Goal: Information Seeking & Learning: Learn about a topic

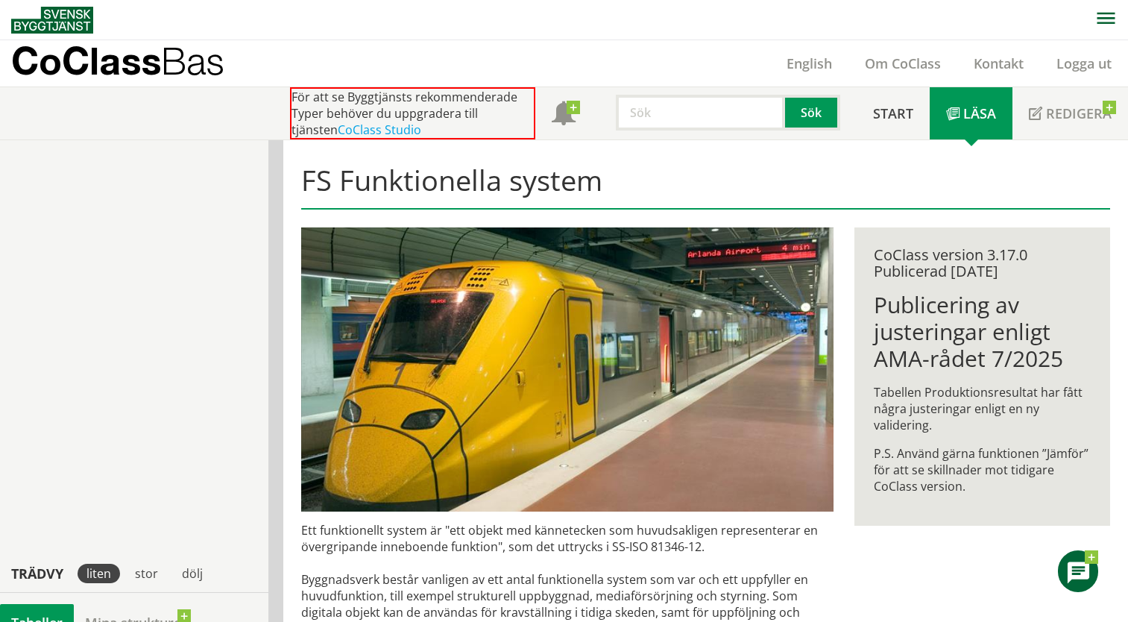
scroll to position [554, 0]
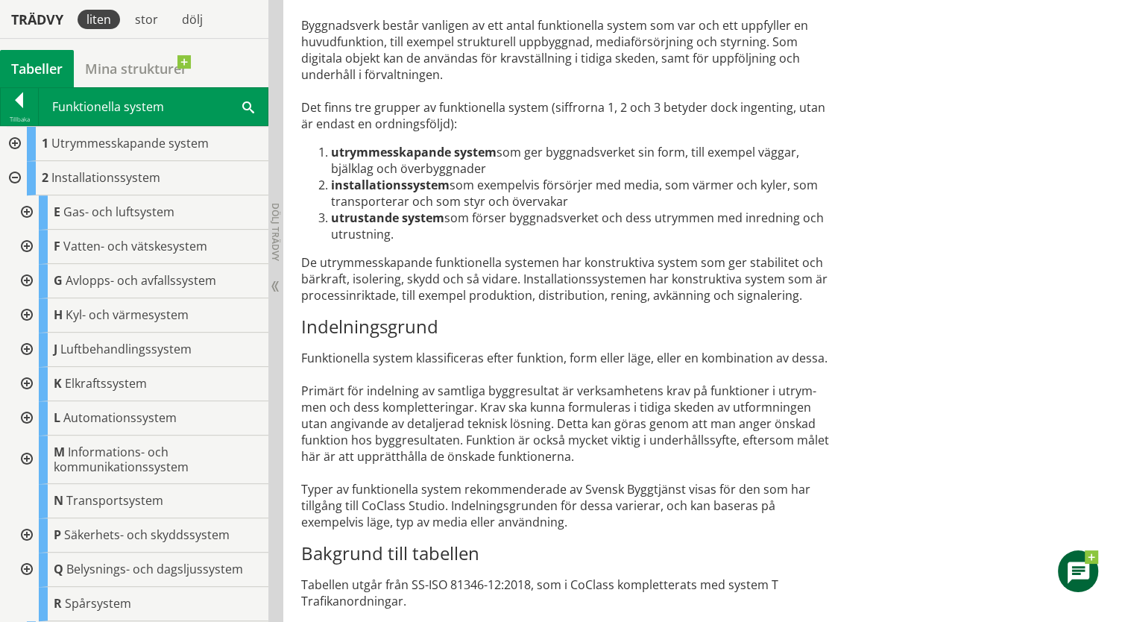
click at [361, 356] on div "Ett funktionellt system är "ett objekt med kännetecken som huvudsakligen repres…" at bounding box center [567, 344] width 533 height 753
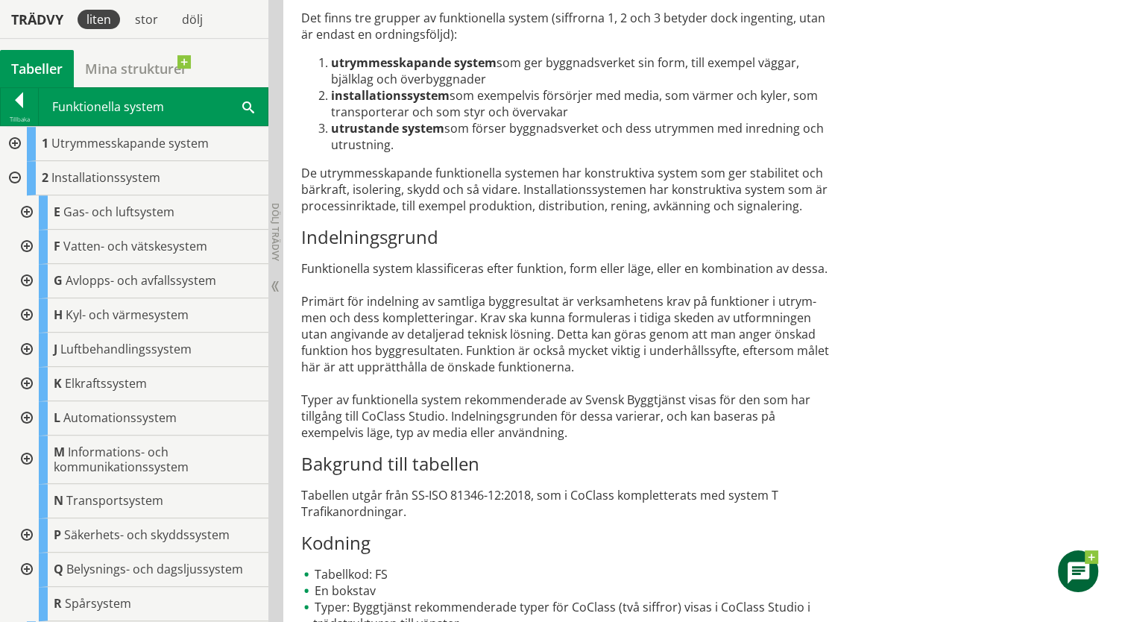
scroll to position [32, 0]
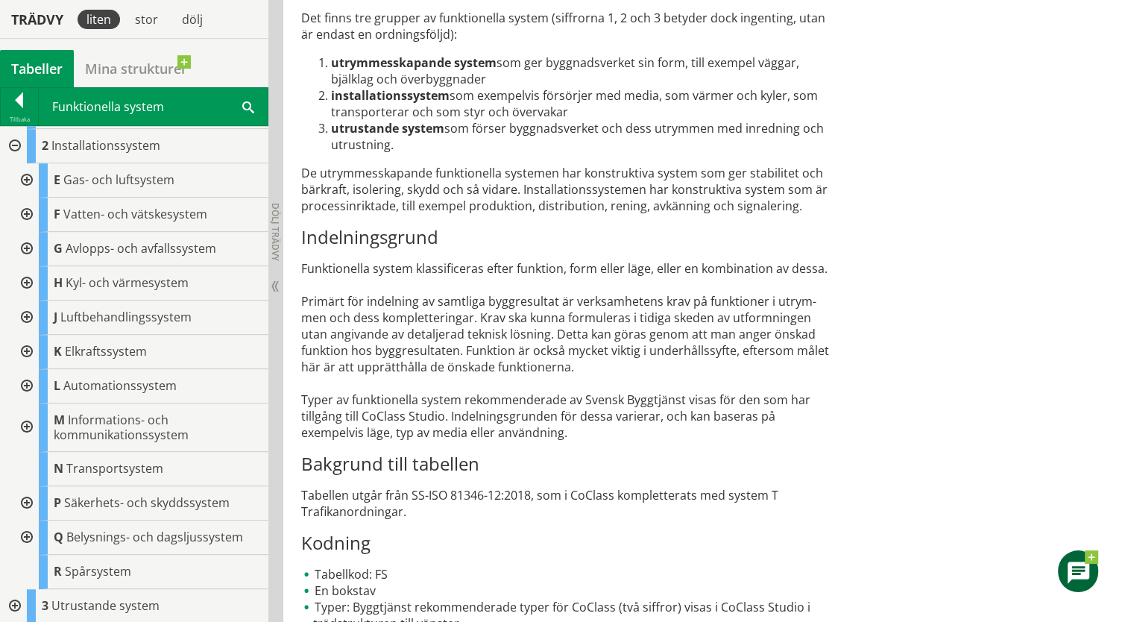
click at [27, 350] on div at bounding box center [25, 352] width 27 height 34
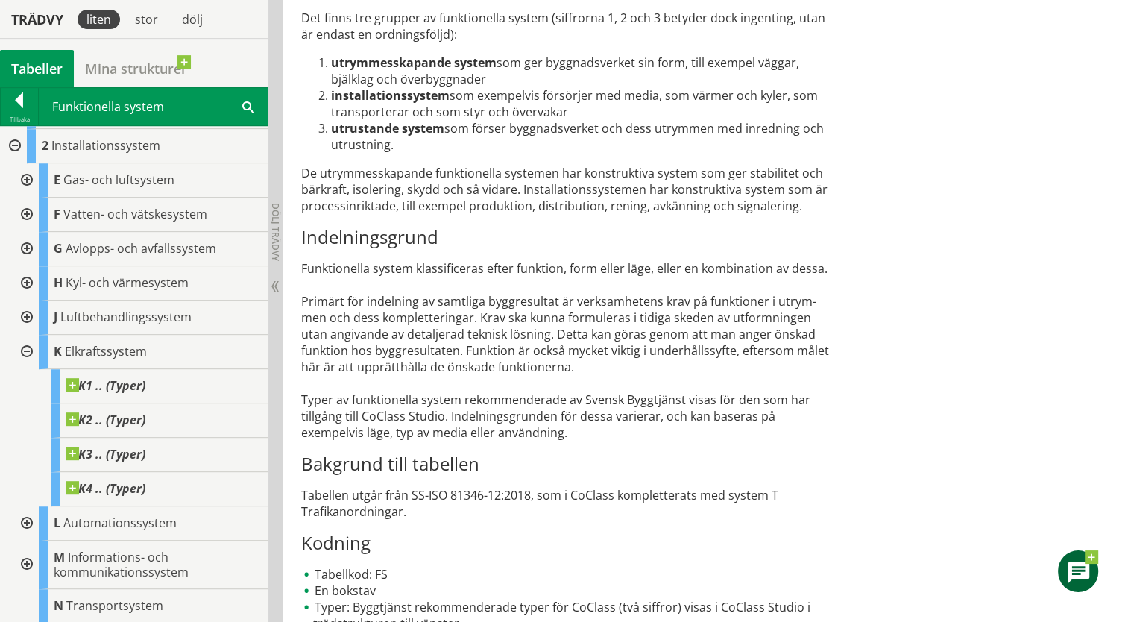
click at [27, 350] on div at bounding box center [25, 352] width 27 height 34
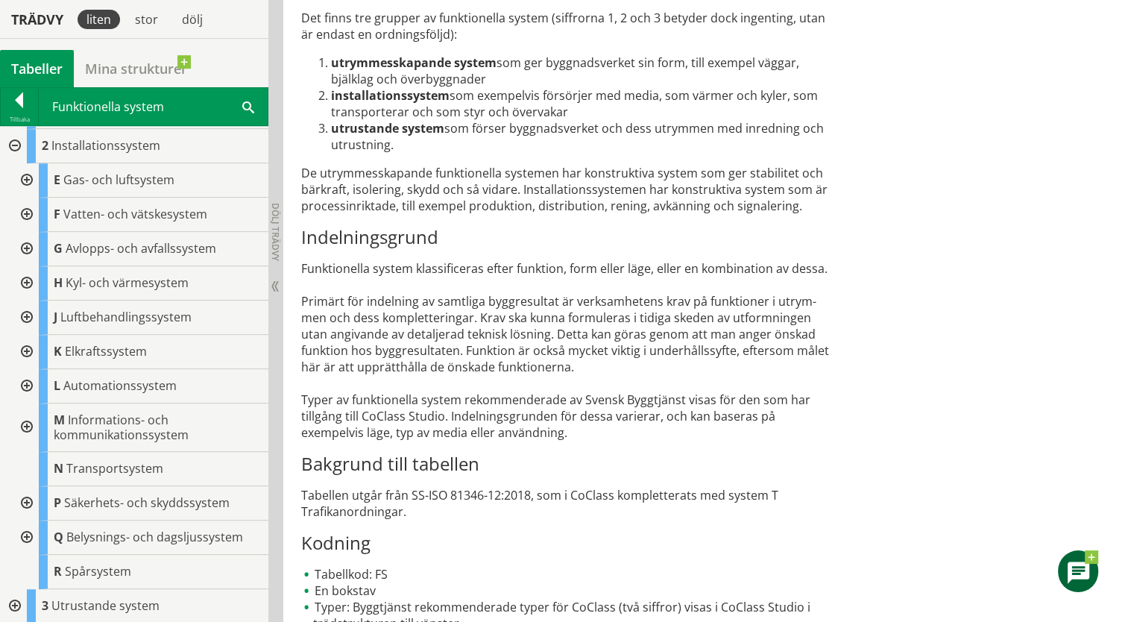
click at [15, 607] on div at bounding box center [13, 606] width 27 height 34
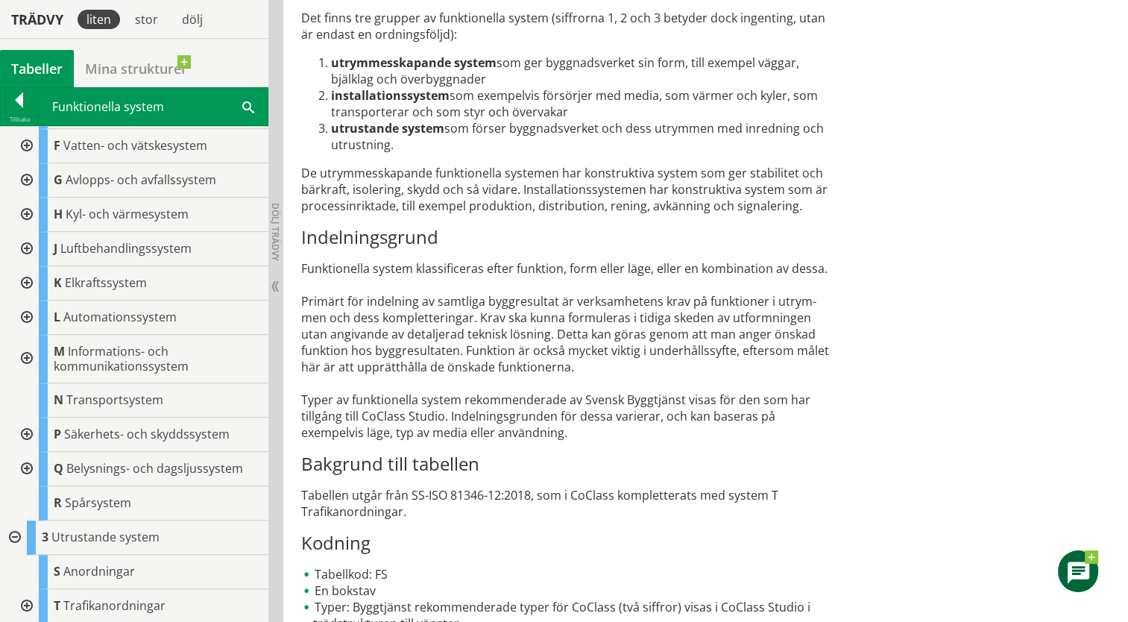
scroll to position [0, 0]
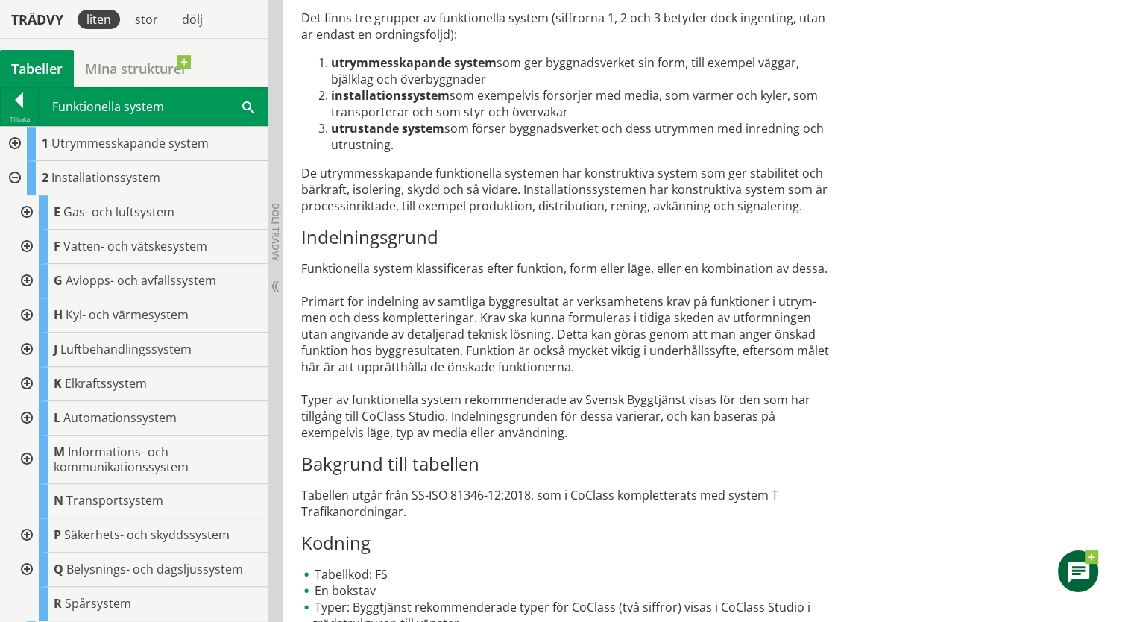
click at [13, 142] on div at bounding box center [13, 144] width 27 height 34
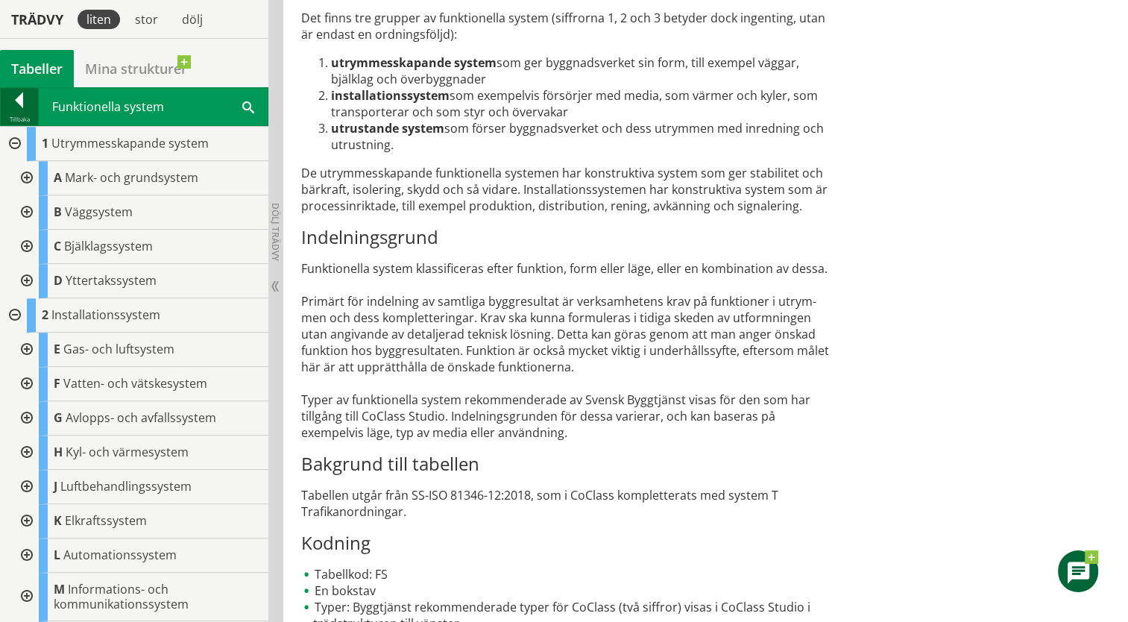
click at [15, 98] on div at bounding box center [19, 102] width 37 height 21
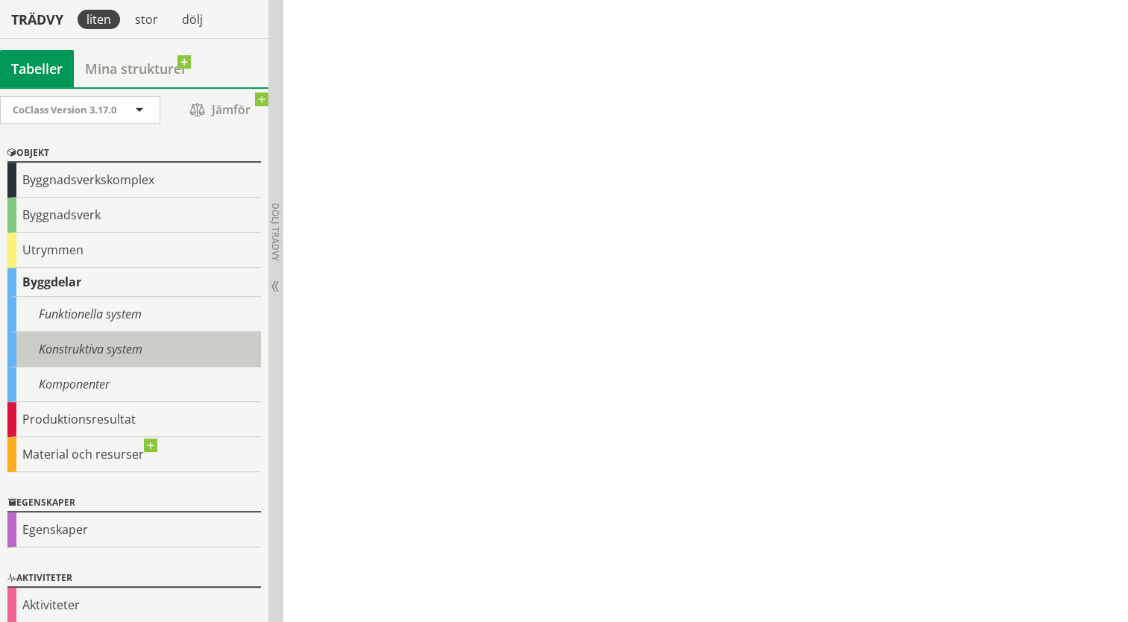
click at [53, 350] on div "Konstruktiva system" at bounding box center [133, 349] width 253 height 35
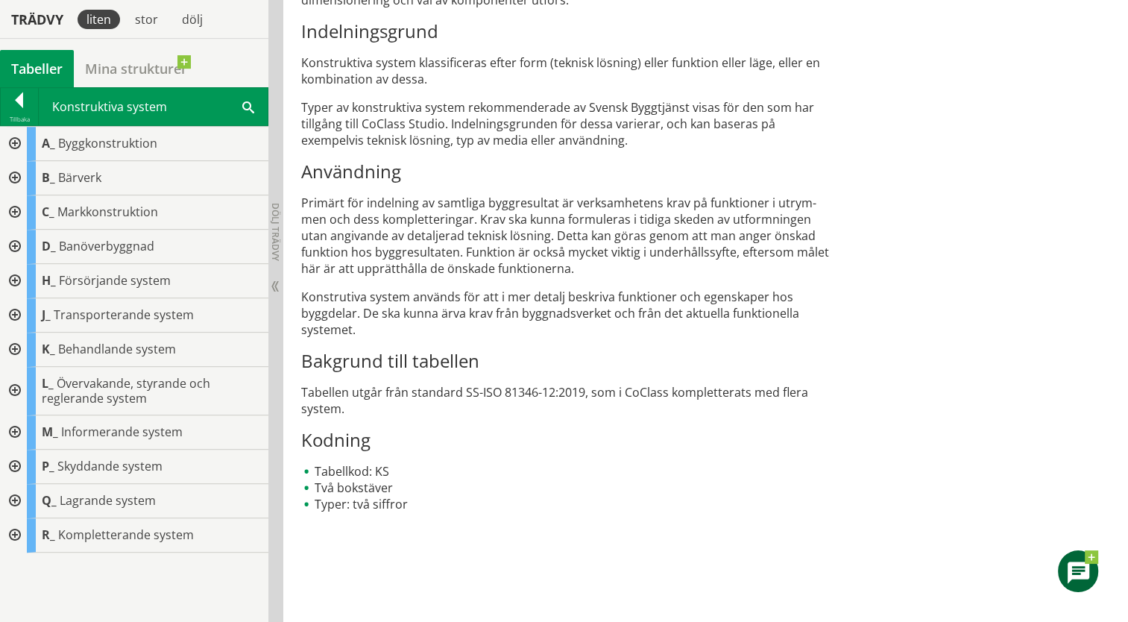
click at [10, 213] on div at bounding box center [13, 212] width 27 height 34
click at [10, 213] on div "C_ Markkonstruktion" at bounding box center [134, 212] width 268 height 34
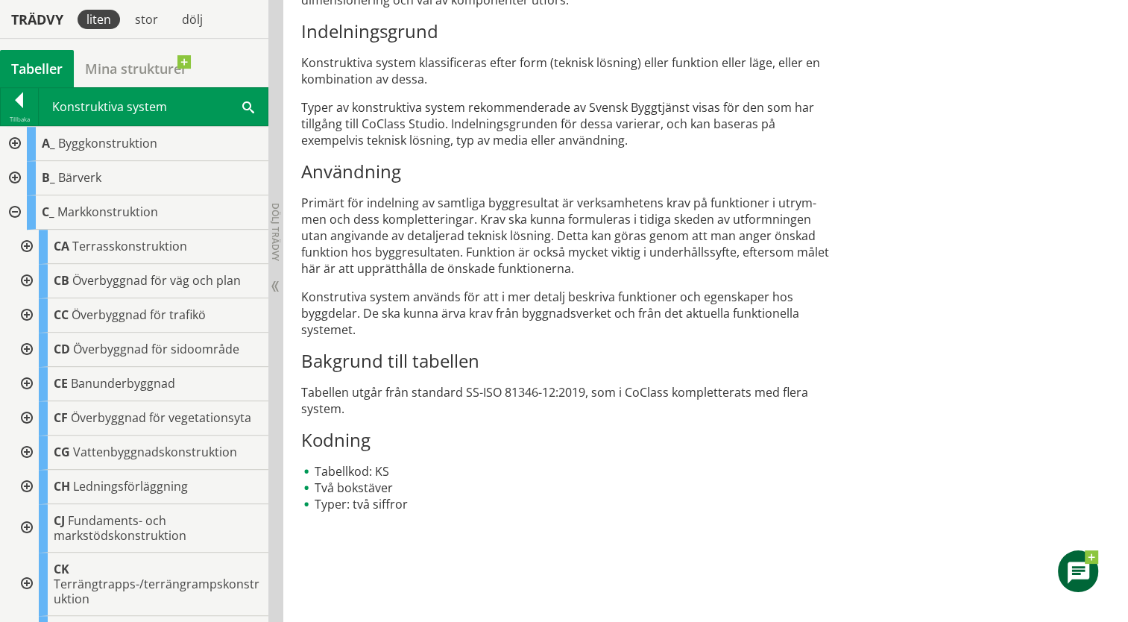
click at [10, 182] on div at bounding box center [13, 178] width 27 height 34
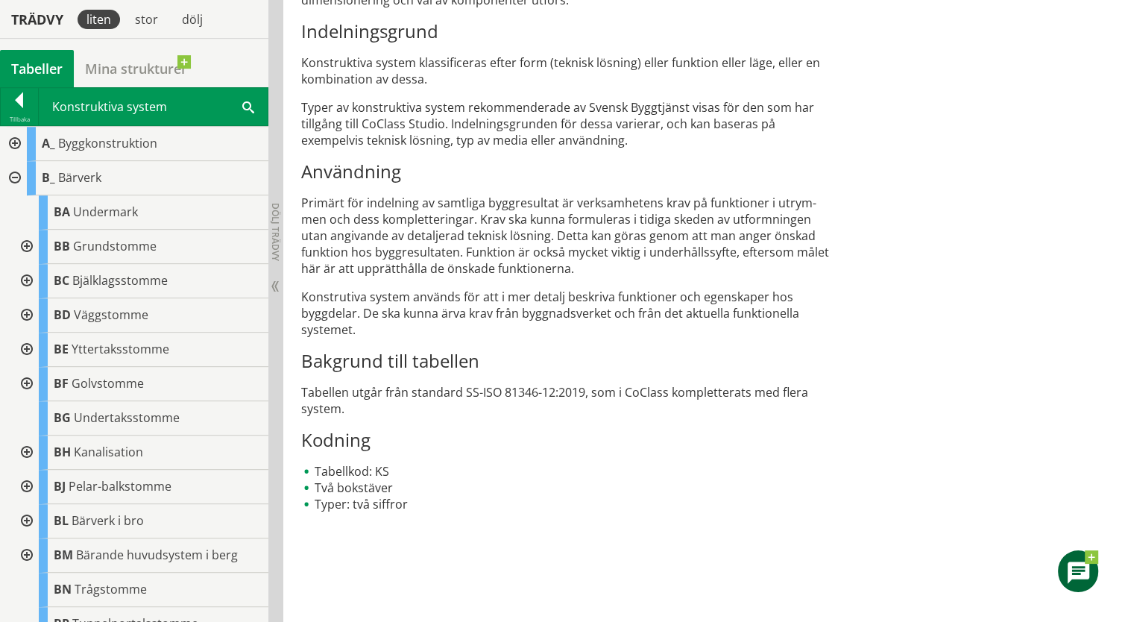
click at [12, 150] on div at bounding box center [13, 144] width 27 height 34
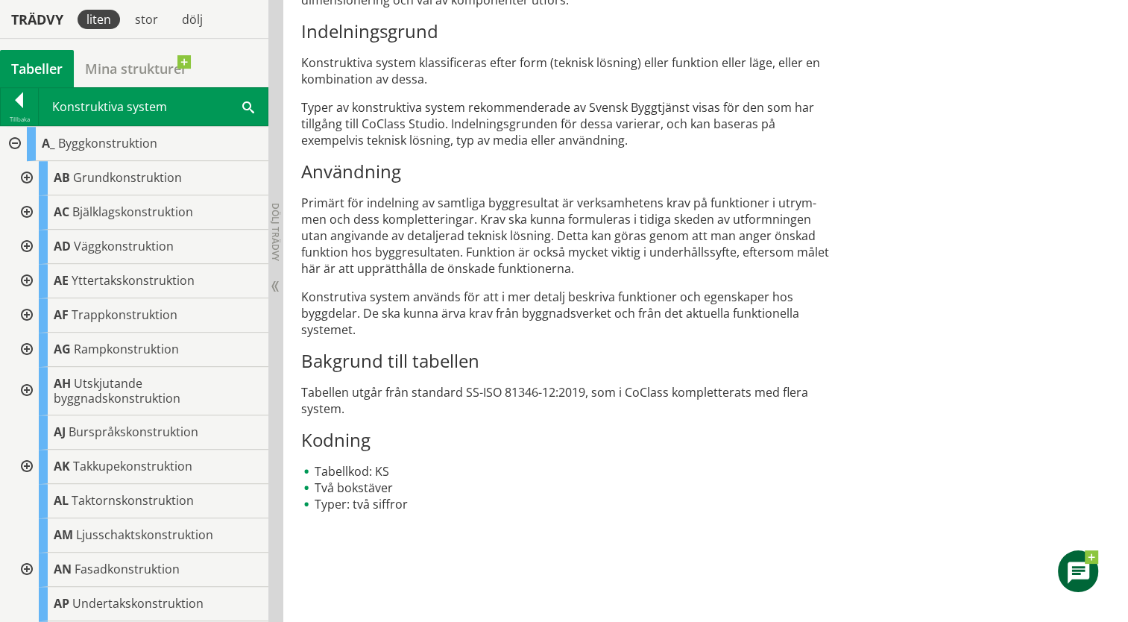
click at [15, 149] on div at bounding box center [13, 144] width 27 height 34
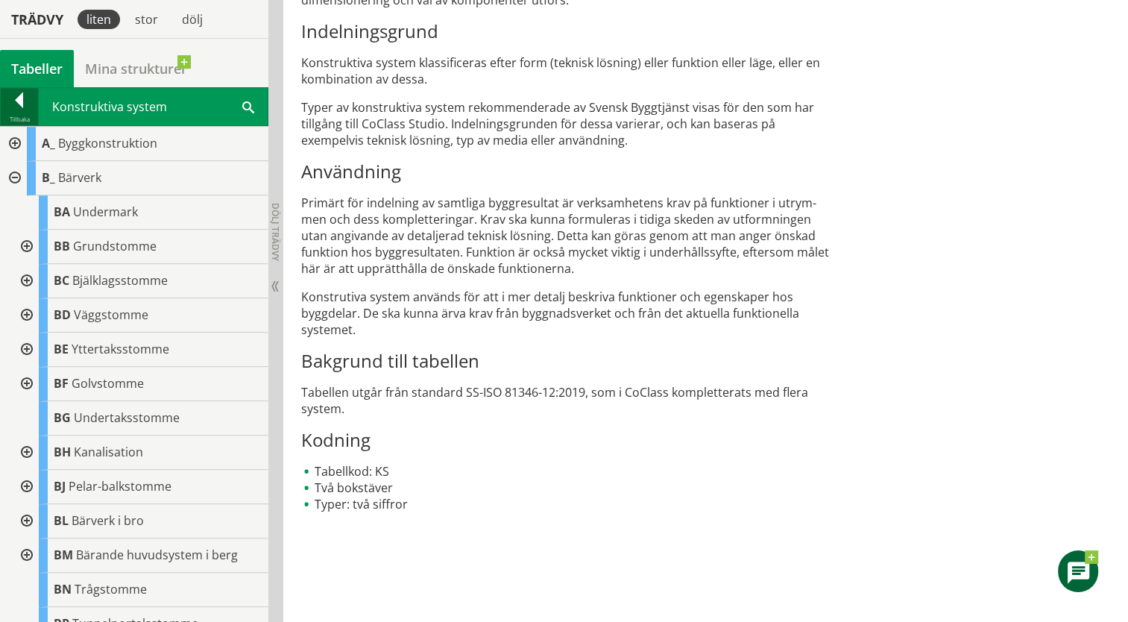
click at [7, 117] on div "Tillbaka" at bounding box center [19, 119] width 37 height 12
